Goal: Check status: Check status

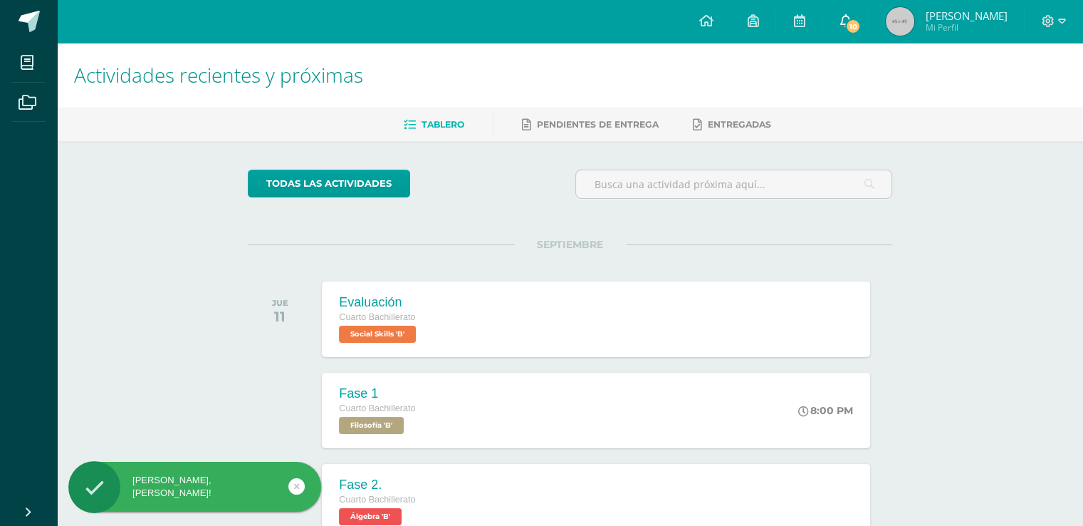
click at [861, 20] on span "10" at bounding box center [853, 27] width 16 height 16
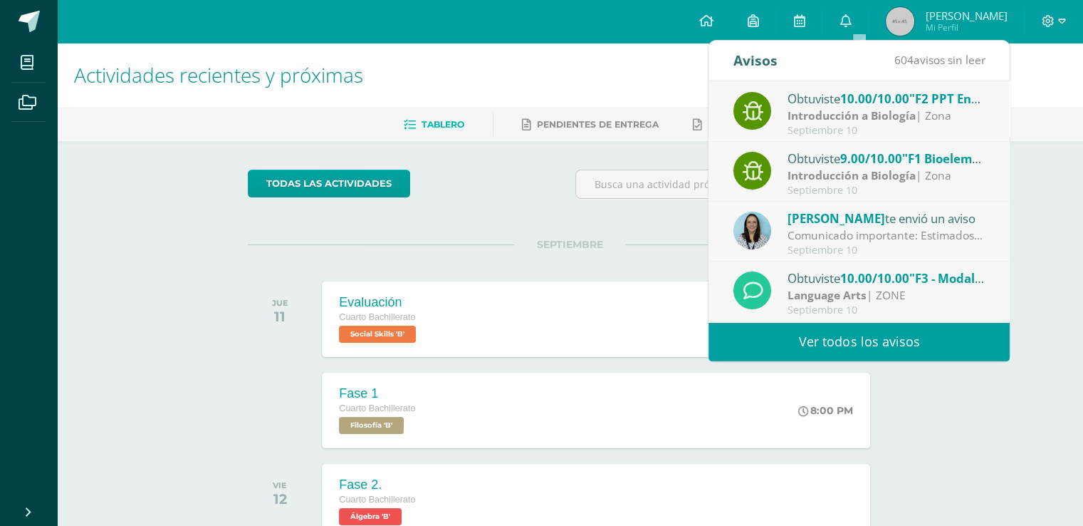
scroll to position [236, 0]
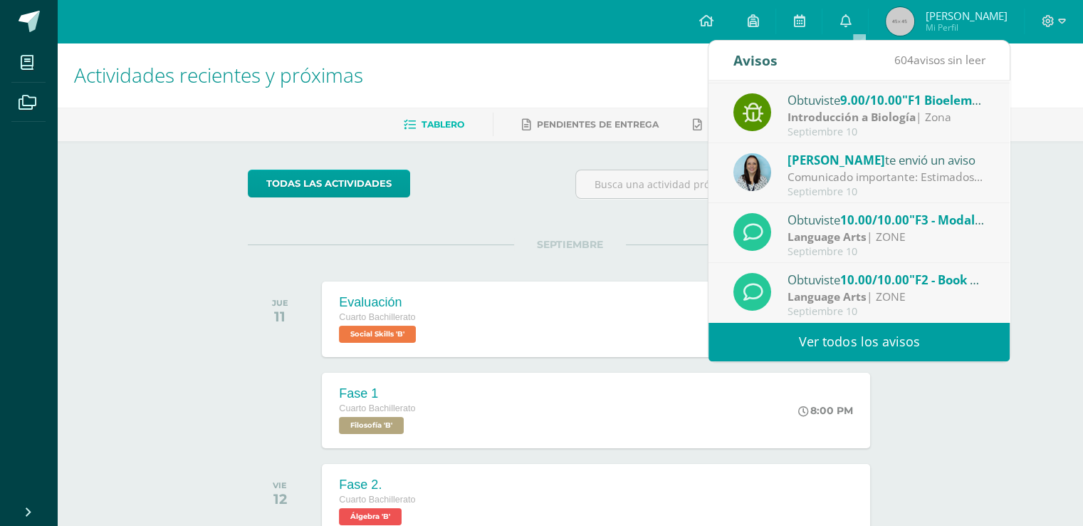
click at [526, 46] on h1 "Actividades recientes y próximas" at bounding box center [570, 75] width 992 height 65
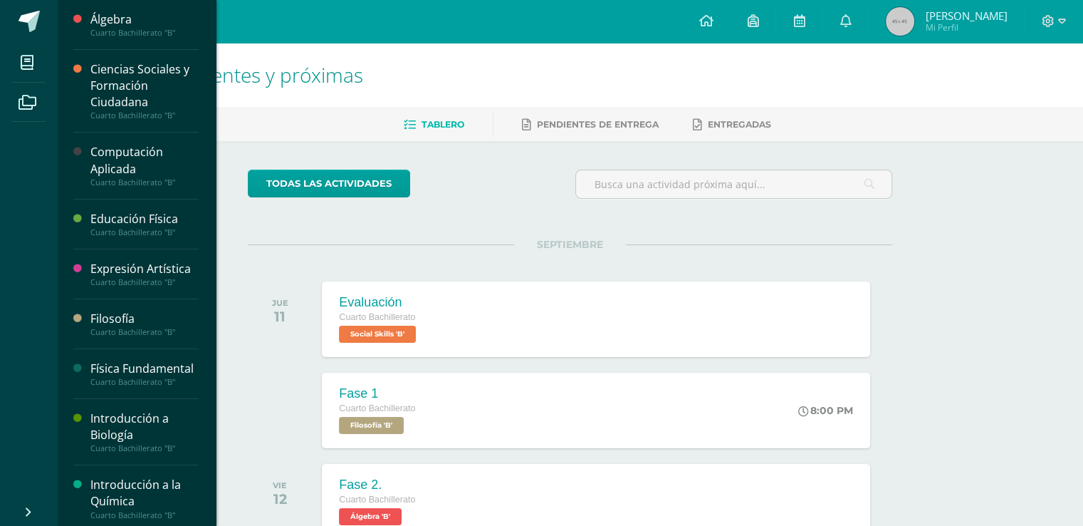
click at [11, 66] on li "Mis cursos" at bounding box center [28, 63] width 57 height 40
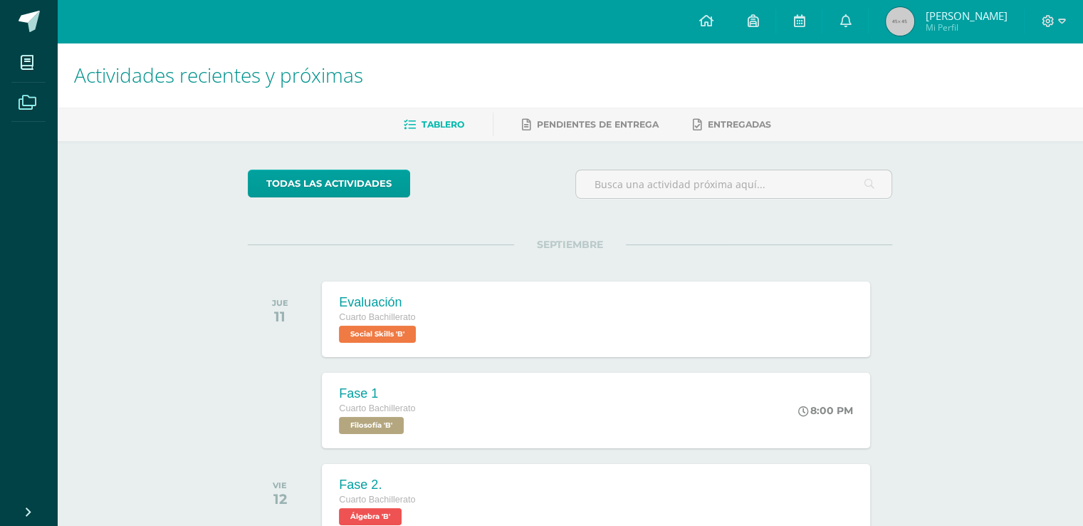
click at [23, 104] on icon at bounding box center [28, 102] width 18 height 14
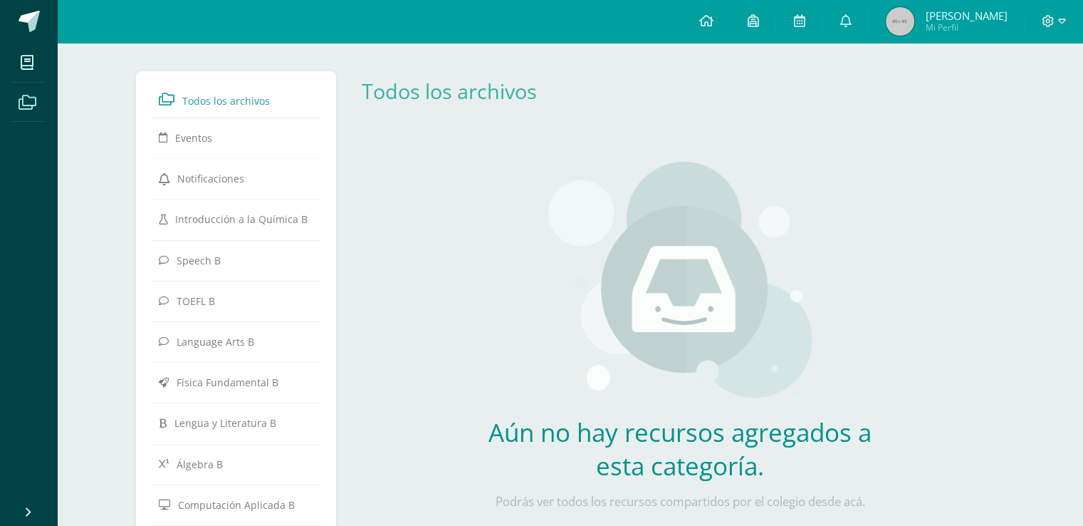
click at [386, 352] on div "Aún no hay recursos agregados a esta categoría. Podrás ver todos los recursos c…" at bounding box center [680, 344] width 660 height 422
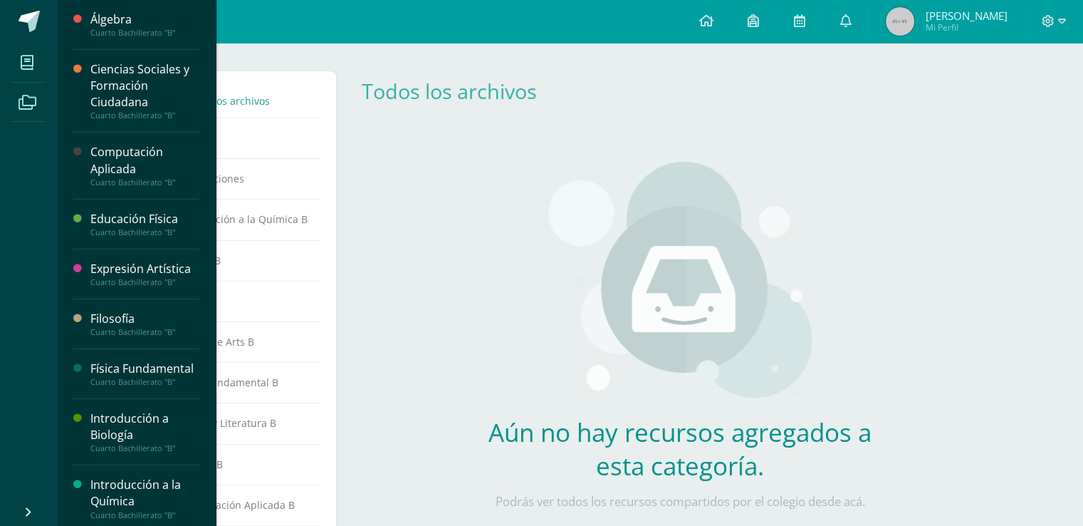
click at [22, 61] on icon at bounding box center [27, 63] width 13 height 14
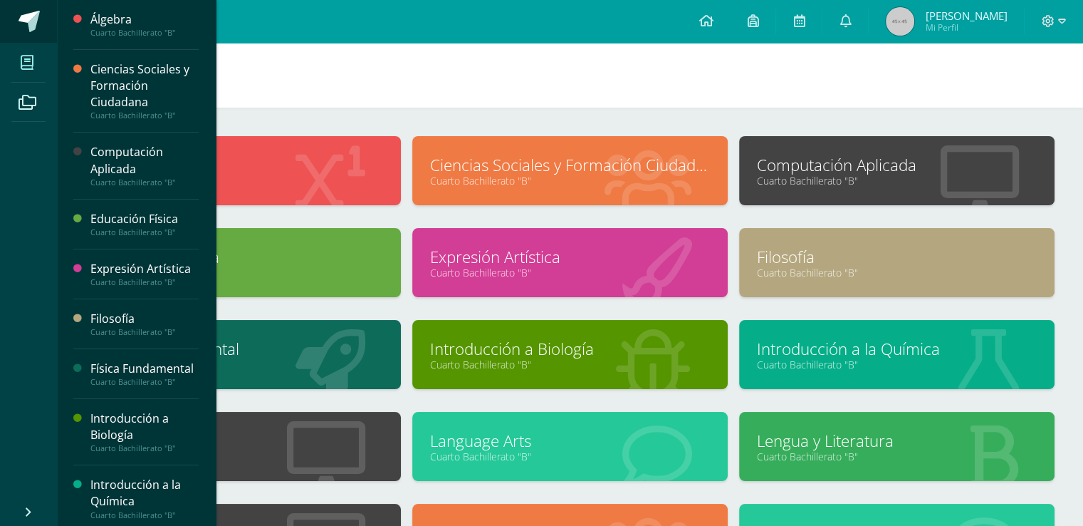
click at [38, 18] on span at bounding box center [29, 21] width 21 height 21
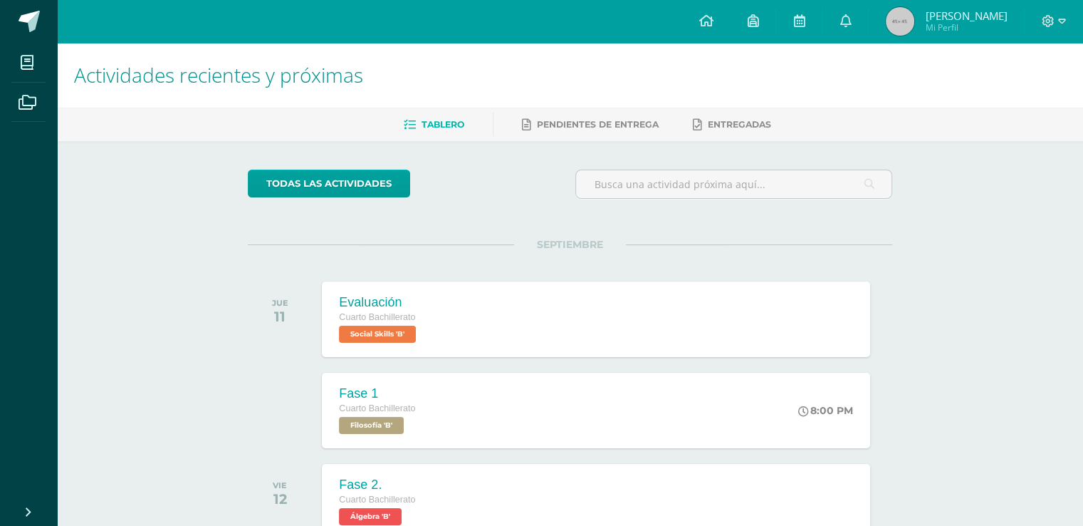
click at [574, 111] on div "Tablero Pendientes de entrega Entregadas" at bounding box center [587, 124] width 1060 height 33
click at [573, 135] on link "Pendientes de entrega" at bounding box center [590, 124] width 137 height 23
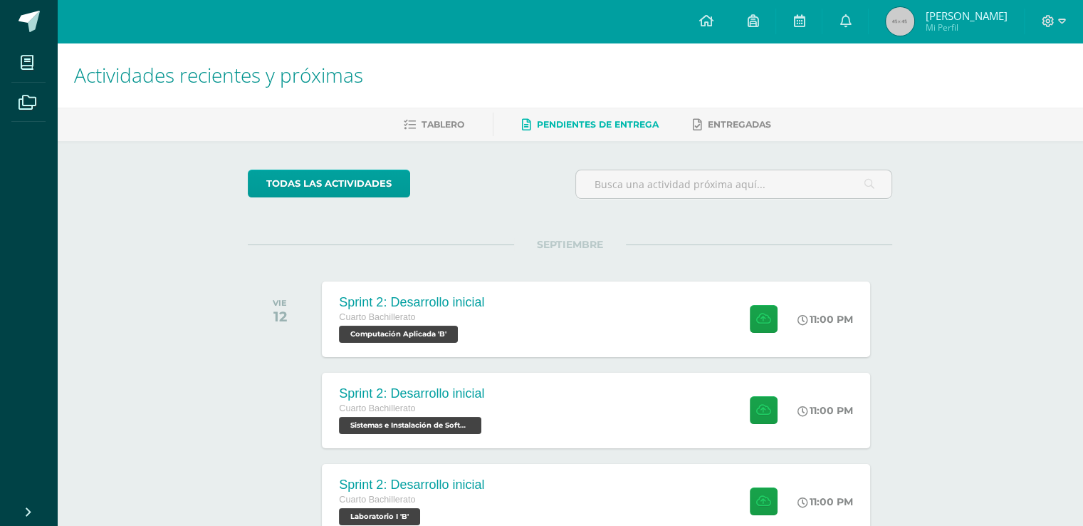
scroll to position [94, 0]
